Goal: Information Seeking & Learning: Understand process/instructions

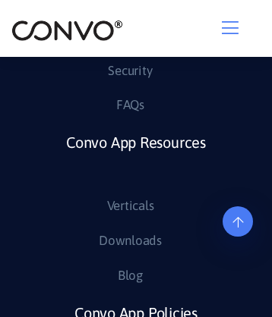
scroll to position [7486, 0]
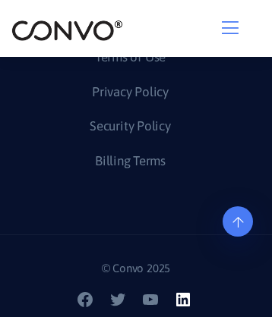
click at [185, 306] on icon at bounding box center [183, 300] width 14 height 14
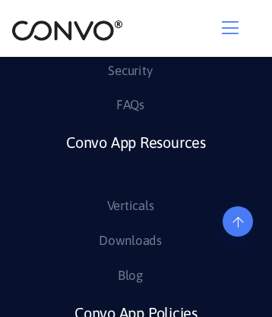
scroll to position [7244, 0]
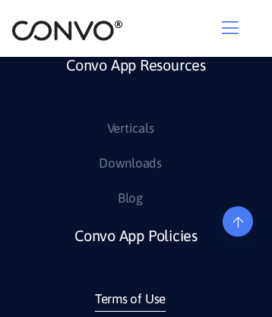
click at [129, 305] on link "Terms of Use" at bounding box center [130, 300] width 71 height 24
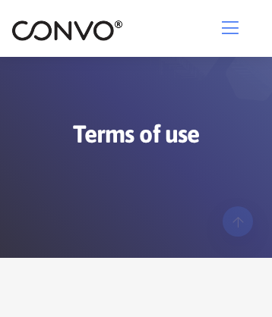
scroll to position [15905, 0]
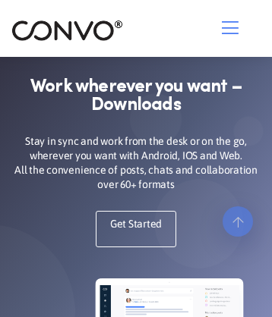
scroll to position [2104, 0]
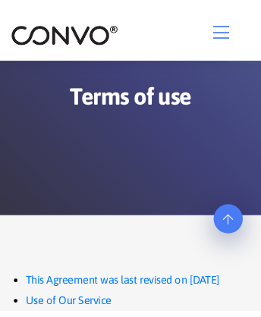
scroll to position [7827, 0]
